Goal: Navigation & Orientation: Go to known website

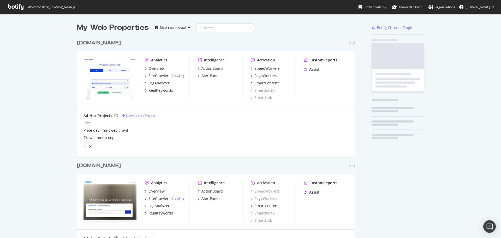
scroll to position [234, 493]
